Goal: Feedback & Contribution: Submit feedback/report problem

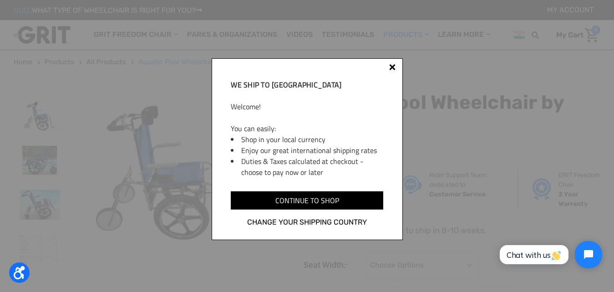
click at [395, 67] on div at bounding box center [392, 68] width 7 height 7
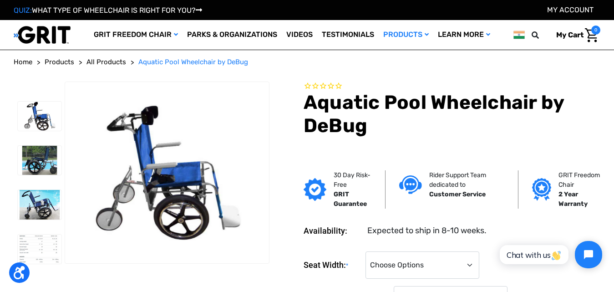
scroll to position [1731, 0]
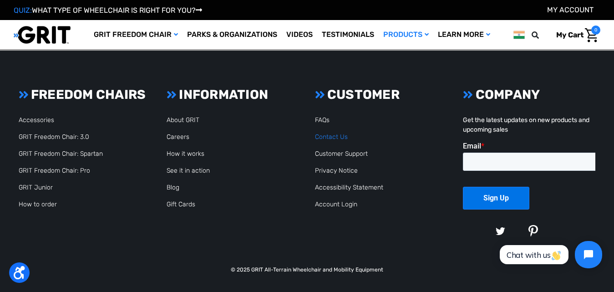
click at [338, 138] on link "Contact Us" at bounding box center [331, 137] width 33 height 8
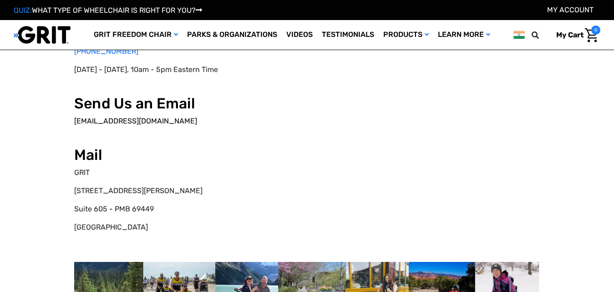
scroll to position [91, 0]
select select "IN"
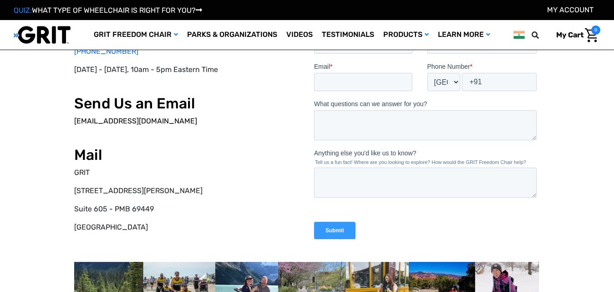
scroll to position [0, 0]
click at [136, 202] on div "Call Us on the Phone [PHONE_NUMBER] [DATE] - [DATE], 10am - 5pm Eastern Time Se…" at bounding box center [187, 138] width 226 height 226
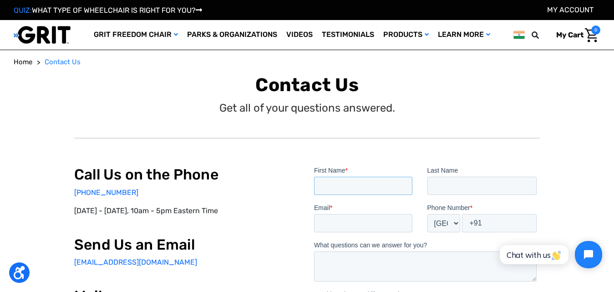
click at [336, 180] on input "First Name *" at bounding box center [363, 186] width 98 height 18
type input "[PERSON_NAME]"
type input "[EMAIL_ADDRESS][DOMAIN_NAME]"
select select "US"
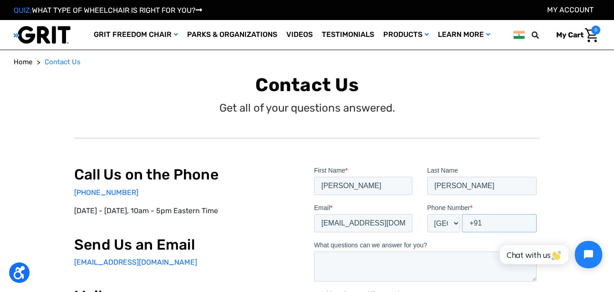
type input "[PHONE_NUMBER]"
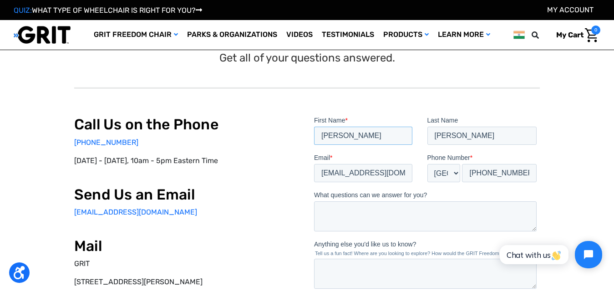
scroll to position [137, 0]
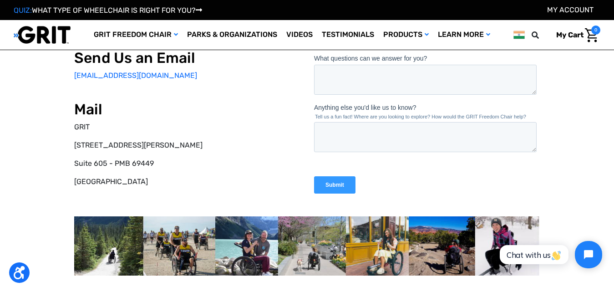
type input "[PERSON_NAME]"
click at [330, 119] on legend "Tell us a fun fact! Where are you looking to explore? How would the GRIT Freedo…" at bounding box center [427, 116] width 226 height 5
click at [338, 93] on textarea "What questions can we answer for you?" at bounding box center [425, 80] width 223 height 30
paste textarea "Hi, We own the domain Poolwheelchairs[.]com which is a keyword oriented domain.…"
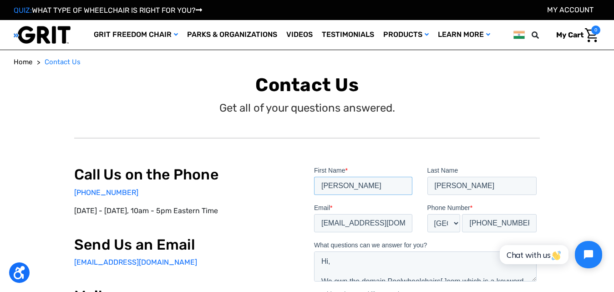
click at [333, 183] on input "[PERSON_NAME]" at bounding box center [363, 186] width 98 height 18
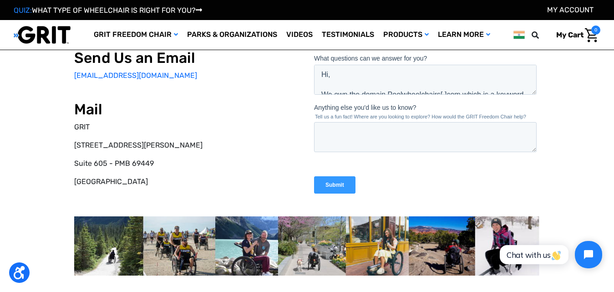
scroll to position [91, 0]
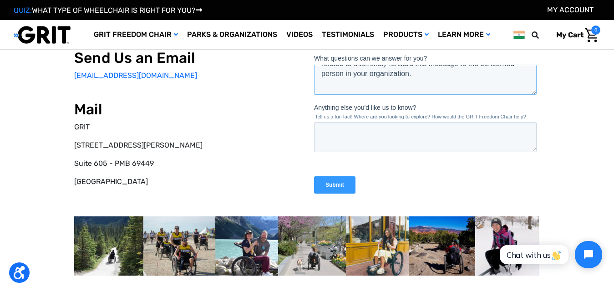
click at [334, 84] on textarea "Hi, We own the domain Poolwheelchairs[.]com which is a keyword oriented domain.…" at bounding box center [425, 80] width 223 height 30
click at [332, 81] on textarea "Hi, We own the domain Poolwheelchairs[.]com which is a keyword oriented domain.…" at bounding box center [425, 80] width 223 height 30
paste textarea "[PERSON_NAME]"
type textarea "Hi, We own the domain Poolwheelchairs[.]com which is a keyword oriented domain.…"
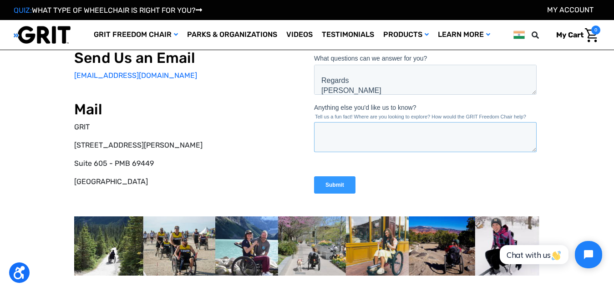
click at [351, 137] on textarea "Anything else you'd like us to know?" at bounding box center [425, 137] width 223 height 30
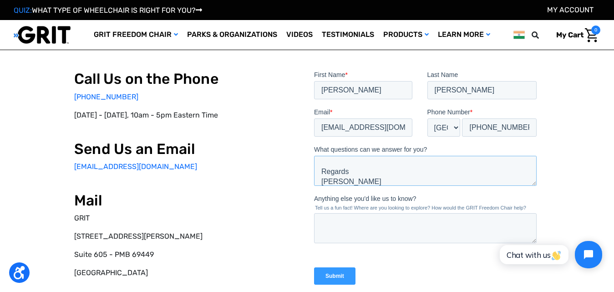
click at [355, 178] on textarea "Hi, We own the domain Poolwheelchairs[.]com which is a keyword oriented domain.…" at bounding box center [425, 171] width 223 height 30
click at [341, 223] on textarea "Anything else you'd like us to know?" at bounding box center [425, 228] width 223 height 30
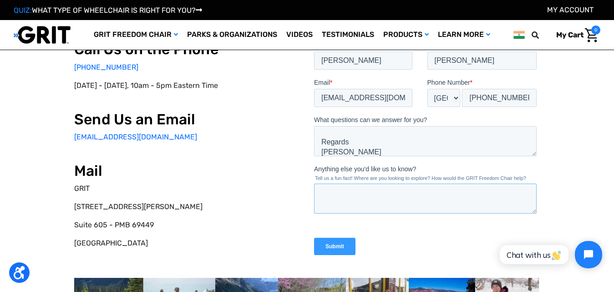
scroll to position [91, 0]
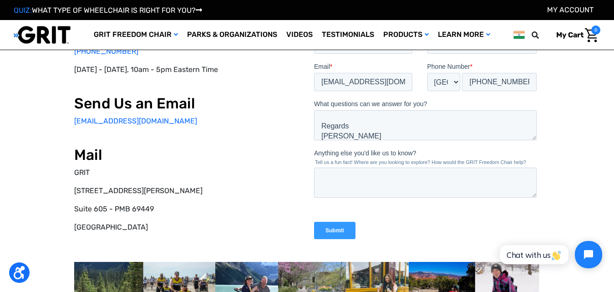
click at [343, 233] on input "Submit" at bounding box center [334, 230] width 41 height 17
click at [341, 231] on input "Submit" at bounding box center [334, 230] width 41 height 17
